Goal: Information Seeking & Learning: Learn about a topic

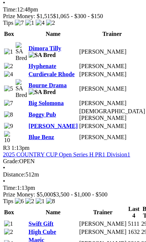
scroll to position [678, 0]
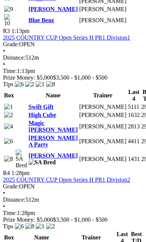
scroll to position [813, 0]
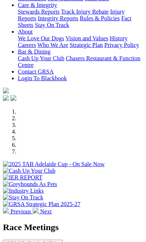
scroll to position [199, 0]
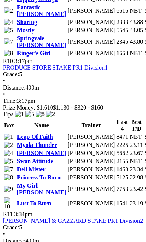
scroll to position [1835, 0]
